Goal: Task Accomplishment & Management: Manage account settings

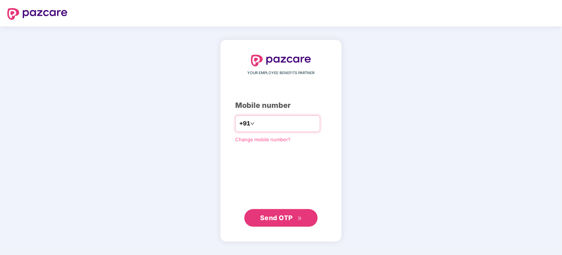
type input "**********"
click at [289, 218] on span "Send OTP" at bounding box center [276, 218] width 33 height 8
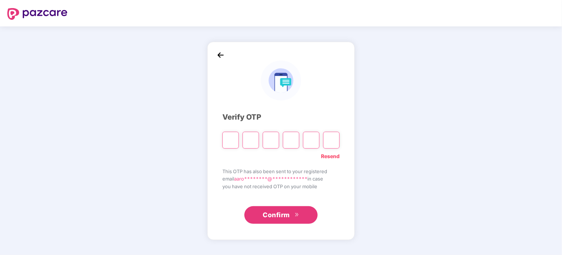
click at [276, 150] on div "Resend" at bounding box center [280, 154] width 117 height 12
click at [236, 143] on input "Please enter verification code. Digit 1" at bounding box center [230, 140] width 16 height 17
type input "*"
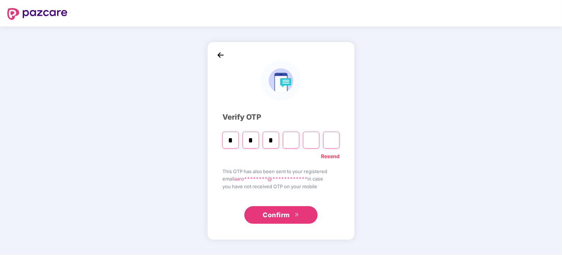
type input "*"
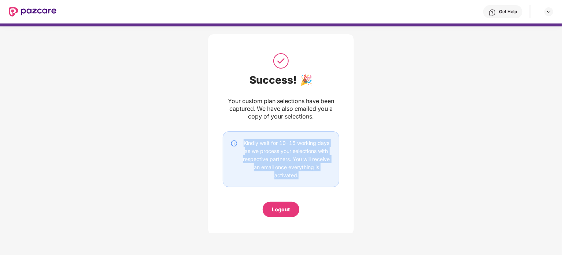
drag, startPoint x: 328, startPoint y: 183, endPoint x: 239, endPoint y: 136, distance: 100.5
click at [239, 136] on div "Kindly wait for 10-15 working days as we process your selections with respectiv…" at bounding box center [281, 159] width 117 height 56
click at [399, 150] on div "Success! 🎉 Your custom plan selections have been captured. We have also emailed…" at bounding box center [281, 133] width 562 height 220
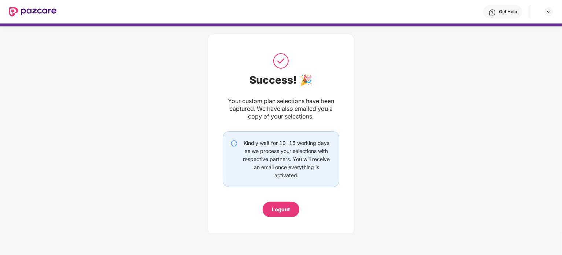
click at [534, 11] on div "Get Help" at bounding box center [304, 11] width 497 height 23
click at [503, 14] on div "Get Help" at bounding box center [508, 12] width 18 height 6
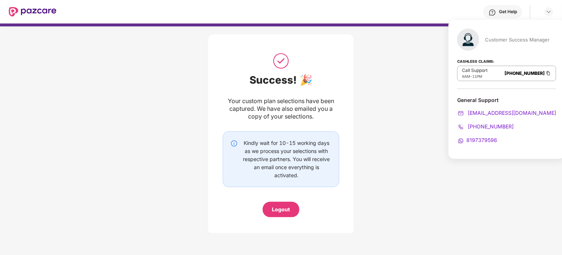
click at [412, 77] on div "Success! 🎉 Your custom plan selections have been captured. We have also emailed…" at bounding box center [281, 133] width 562 height 220
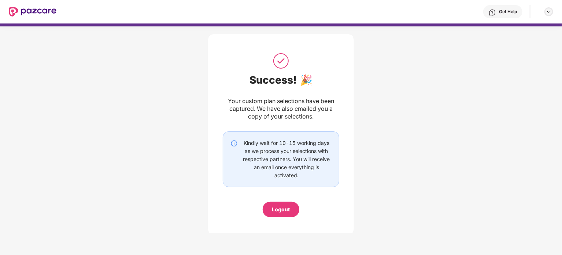
click at [549, 10] on img at bounding box center [549, 12] width 6 height 6
click at [509, 49] on div "Success! 🎉 Your custom plan selections have been captured. We have also emailed…" at bounding box center [281, 133] width 562 height 220
